Goal: Information Seeking & Learning: Learn about a topic

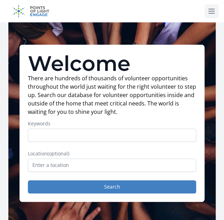
click at [209, 9] on icon at bounding box center [212, 11] width 6 height 4
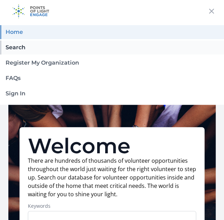
click at [41, 48] on link "Search" at bounding box center [112, 47] width 224 height 14
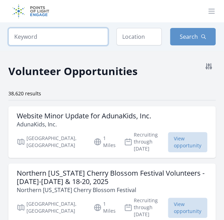
click at [35, 40] on input "search" at bounding box center [58, 36] width 100 height 17
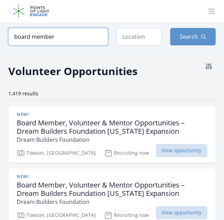
type input "board member"
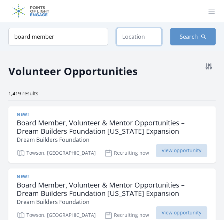
click at [134, 30] on input "text" at bounding box center [139, 36] width 46 height 17
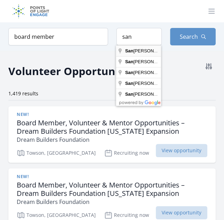
type input "San Francisco, CA, USA"
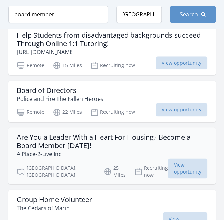
scroll to position [872, 0]
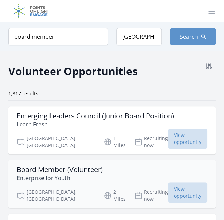
click at [73, 174] on p "Enterprise for Youth" at bounding box center [60, 178] width 86 height 8
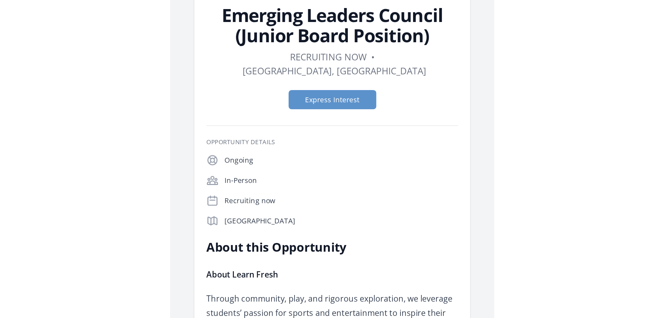
scroll to position [35, 0]
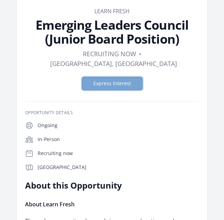
click at [112, 77] on button "Express Interest" at bounding box center [112, 83] width 61 height 13
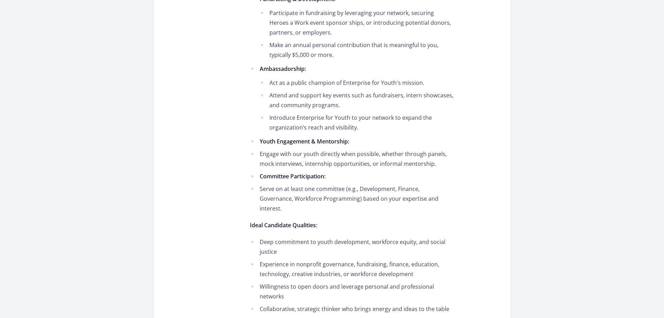
scroll to position [384, 0]
